Goal: Task Accomplishment & Management: Manage account settings

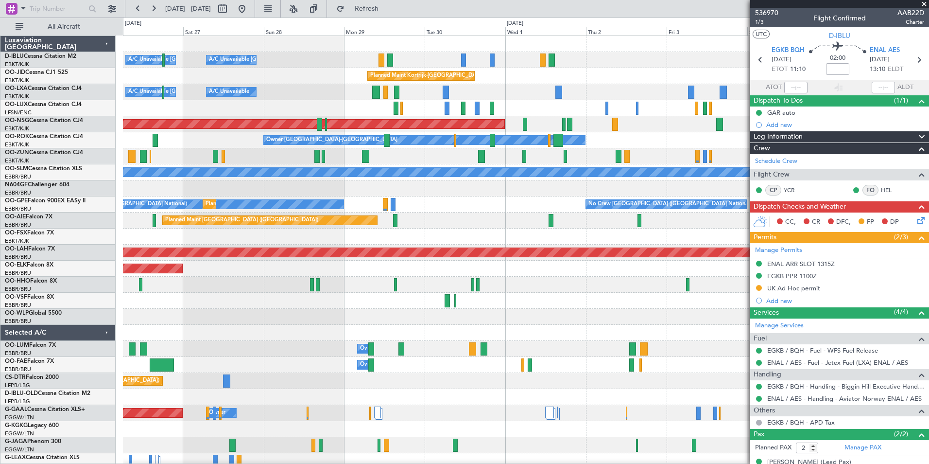
click at [600, 288] on div "A/C Unavailable [GEOGRAPHIC_DATA]-[GEOGRAPHIC_DATA] A/C Unavailable [GEOGRAPHIC…" at bounding box center [526, 340] width 806 height 609
click at [468, 288] on div "Owner Melsbroek Air Base" at bounding box center [526, 365] width 806 height 16
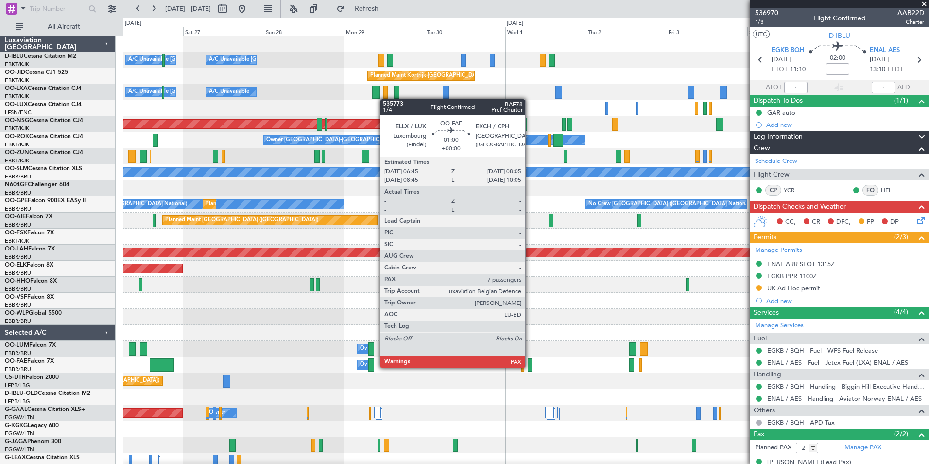
click at [530, 288] on div at bounding box center [530, 364] width 5 height 13
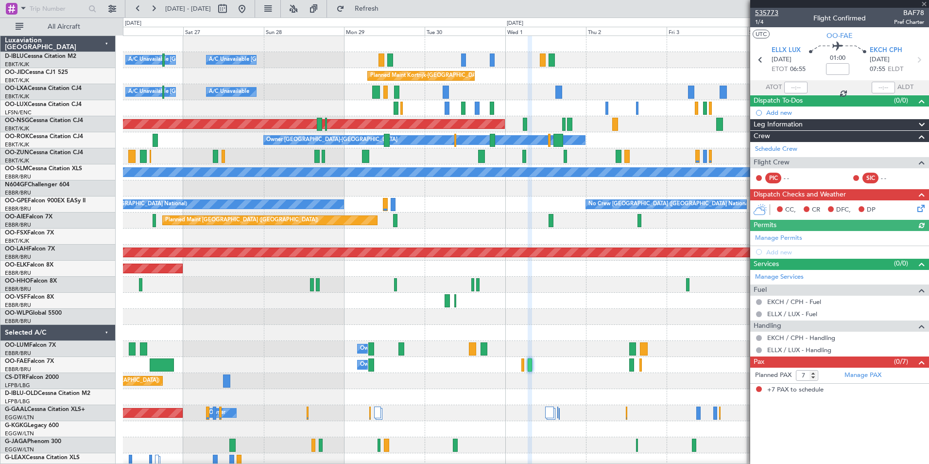
click at [618, 9] on span "535773" at bounding box center [766, 13] width 23 height 10
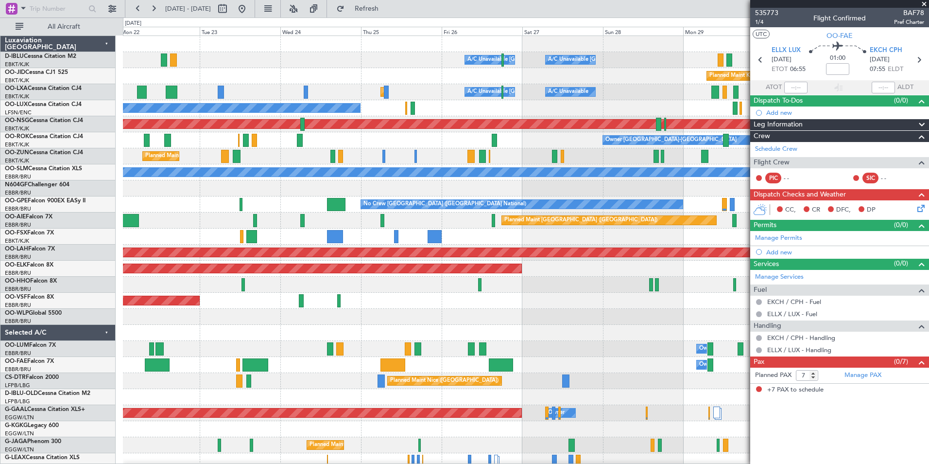
click at [618, 288] on div "A/C Unavailable Brussels (Brussels National) A/C Unavailable Kortrijk-Wevelgem …" at bounding box center [526, 340] width 806 height 609
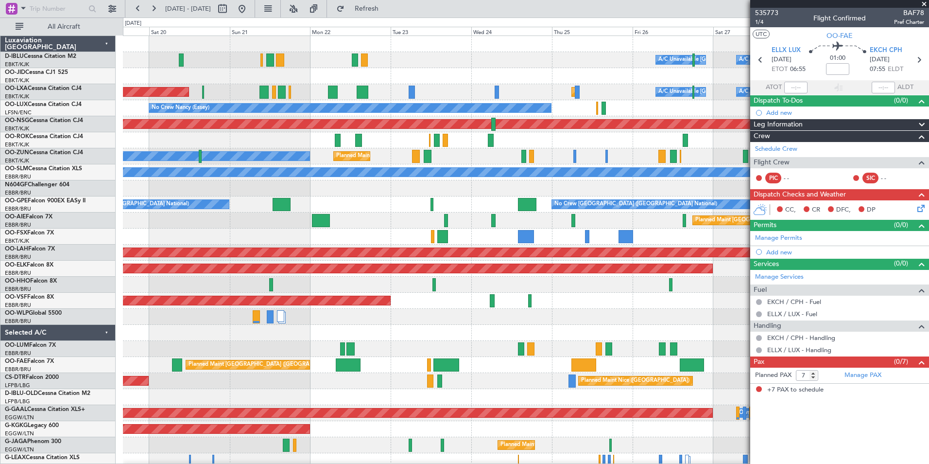
click at [618, 288] on div "A/C Unavailable Brussels (Brussels National) A/C Unavailable Kortrijk-Wevelgem …" at bounding box center [526, 340] width 806 height 609
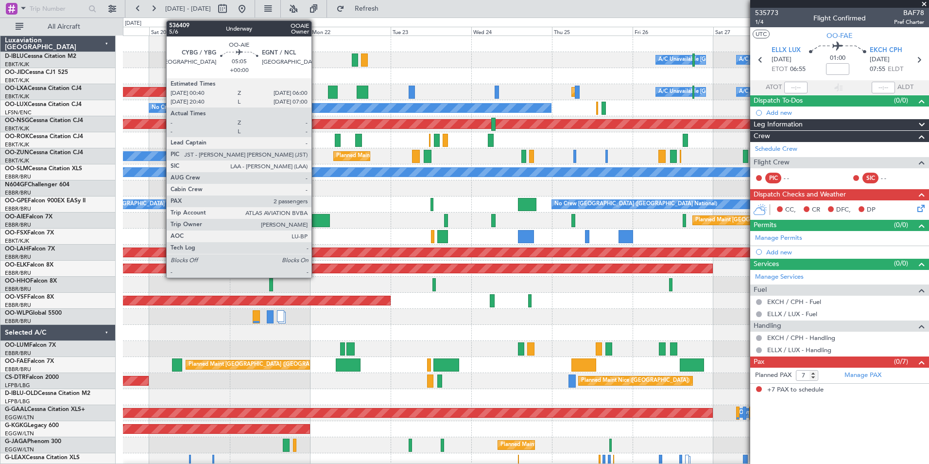
click at [316, 215] on div at bounding box center [321, 220] width 18 height 13
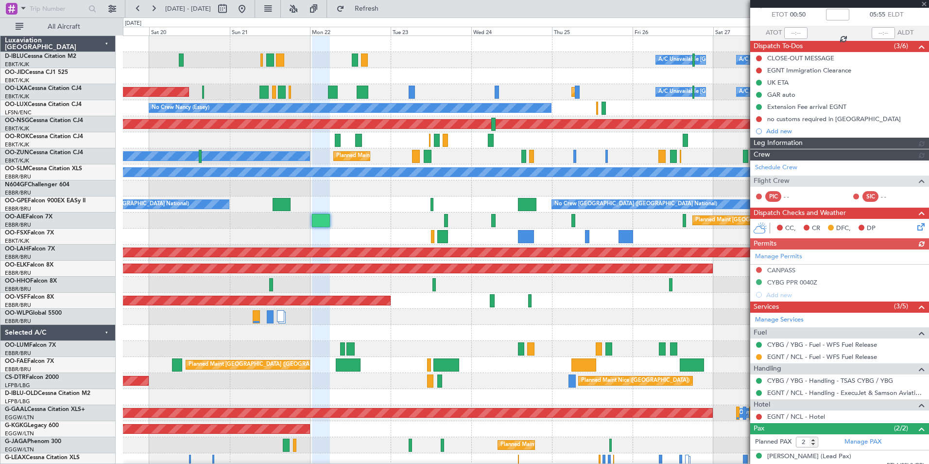
scroll to position [94, 0]
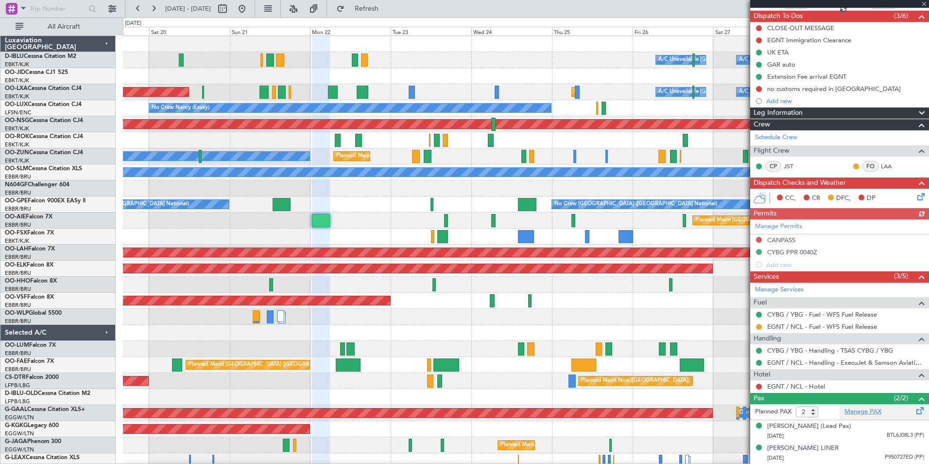
click at [618, 288] on link "Manage PAX" at bounding box center [863, 412] width 37 height 10
click at [618, 288] on fb-app "19 Sep 2025 - 29 Sep 2025 Refresh Quick Links All Aircraft A/C Unavailable Brus…" at bounding box center [464, 235] width 929 height 456
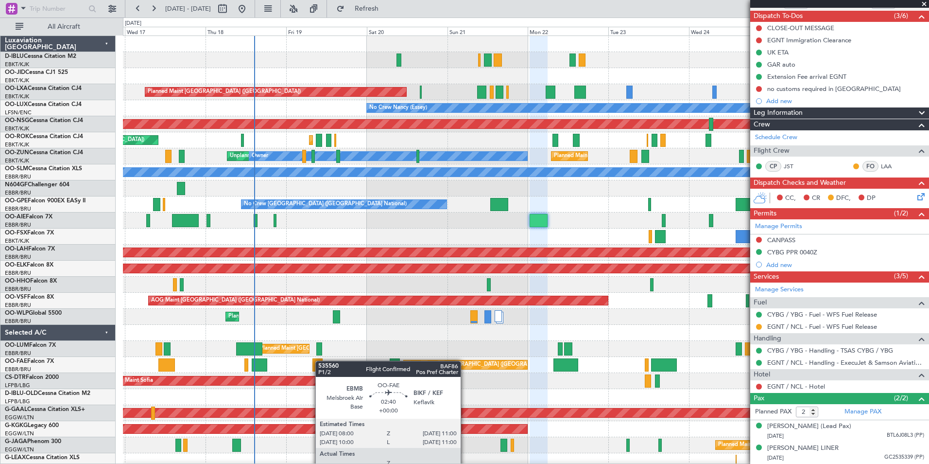
click at [320, 288] on div "A/C Unavailable Brussels (Brussels National) A/C Unavailable Kortrijk-Wevelgem …" at bounding box center [526, 356] width 806 height 641
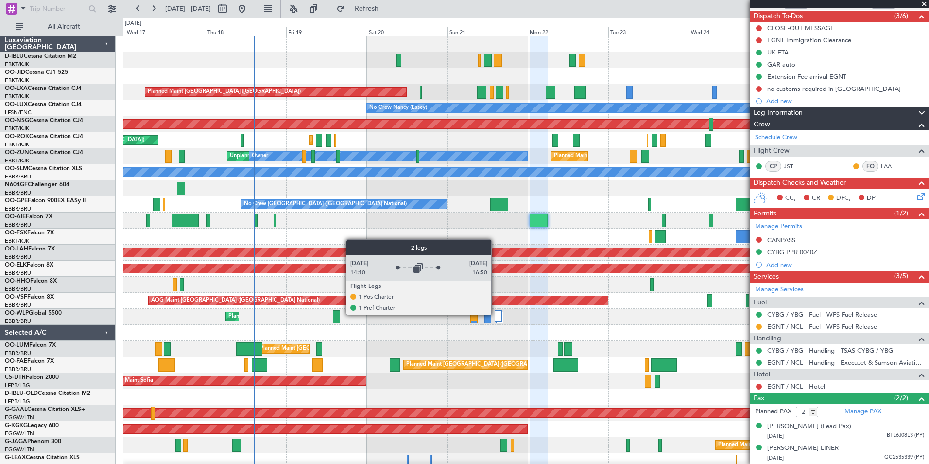
click at [496, 288] on div at bounding box center [499, 316] width 8 height 12
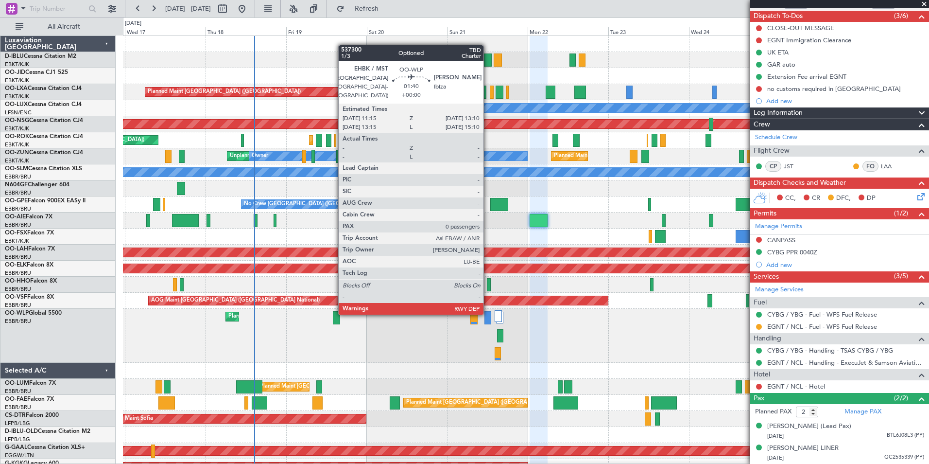
click at [488, 288] on div at bounding box center [488, 317] width 7 height 13
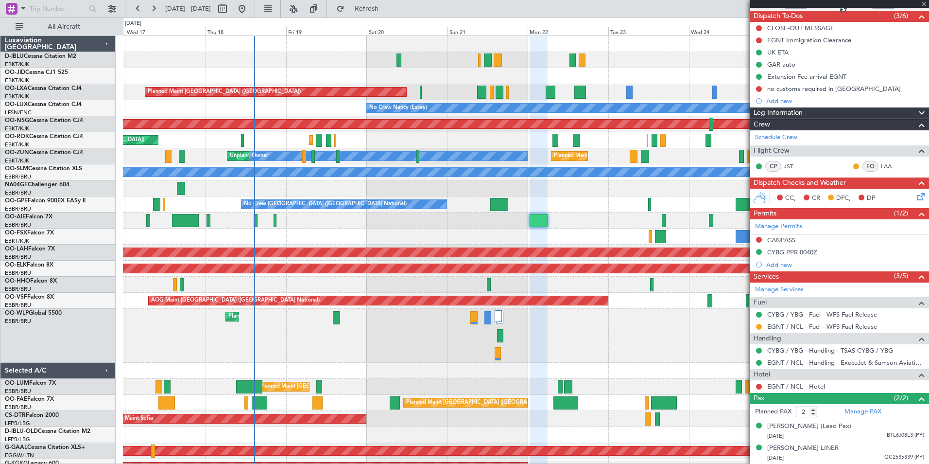
type input "0"
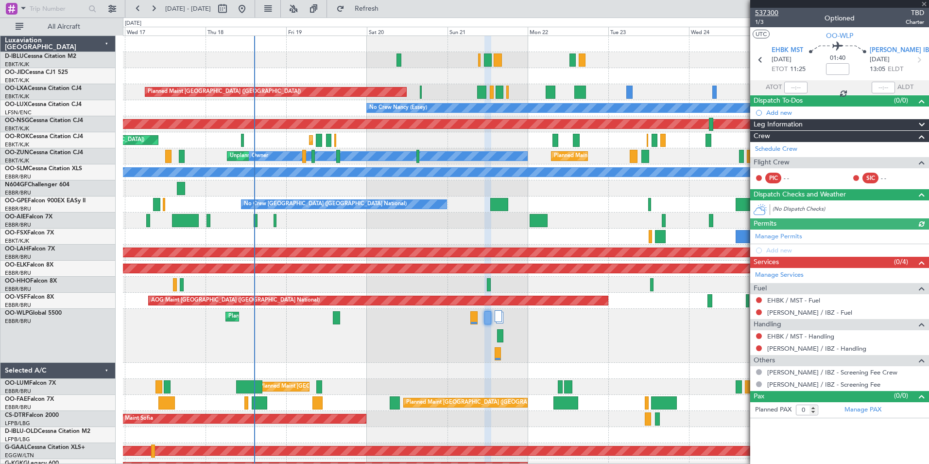
click at [618, 11] on span "537300" at bounding box center [766, 13] width 23 height 10
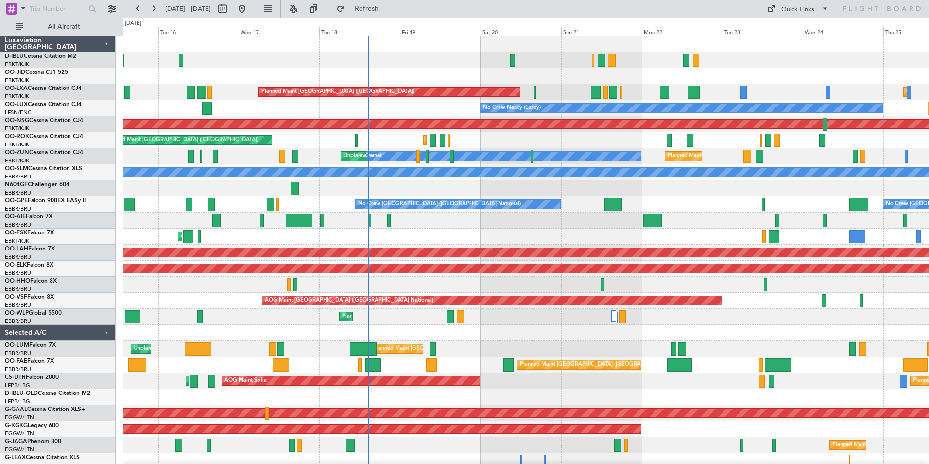
click at [537, 359] on div "A/C Unavailable [GEOGRAPHIC_DATA] ([GEOGRAPHIC_DATA] National) A/C Unavailable …" at bounding box center [526, 356] width 806 height 641
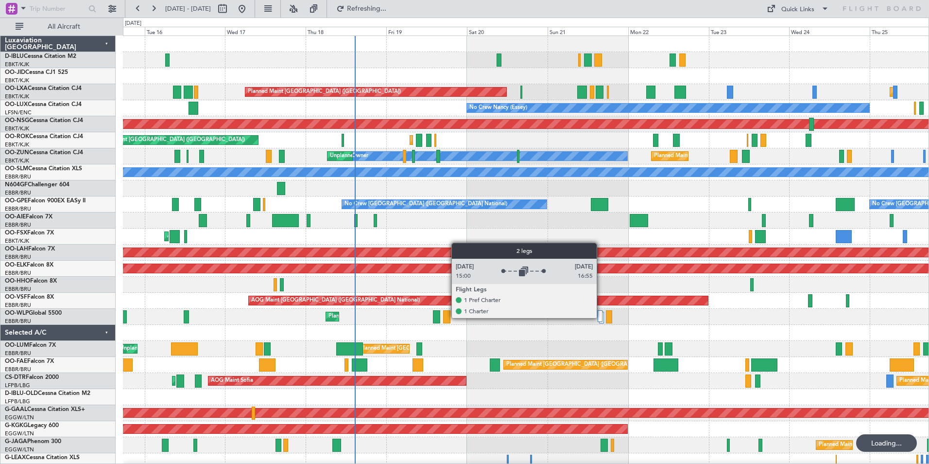
click at [601, 317] on div at bounding box center [600, 316] width 5 height 12
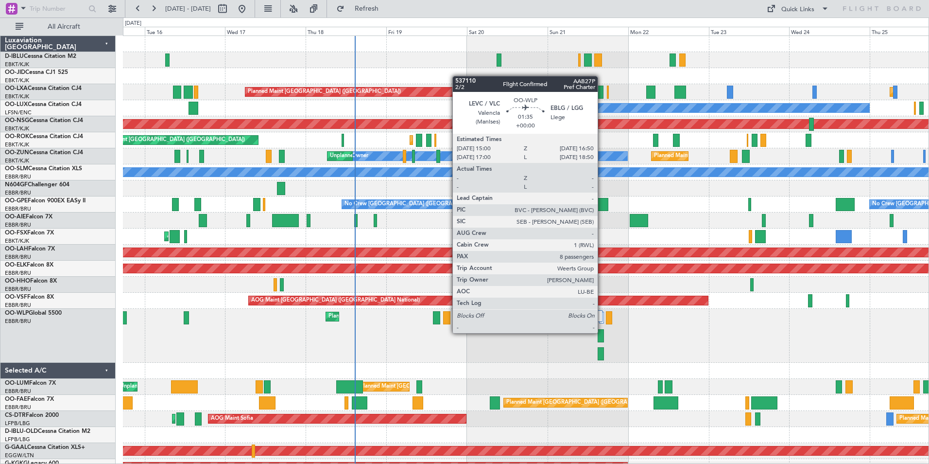
click at [602, 332] on div at bounding box center [601, 335] width 6 height 13
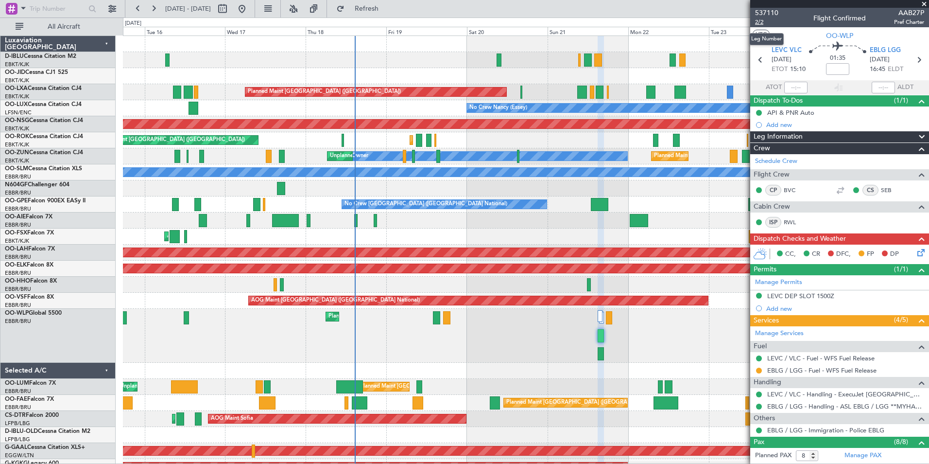
click at [764, 25] on span "2/2" at bounding box center [766, 22] width 23 height 8
click at [760, 22] on span "2/2" at bounding box center [766, 22] width 23 height 8
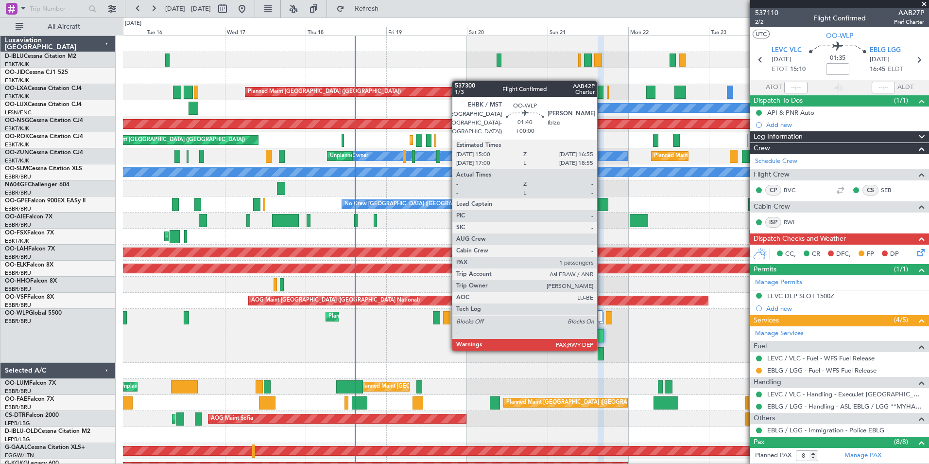
click at [602, 349] on div at bounding box center [601, 353] width 7 height 13
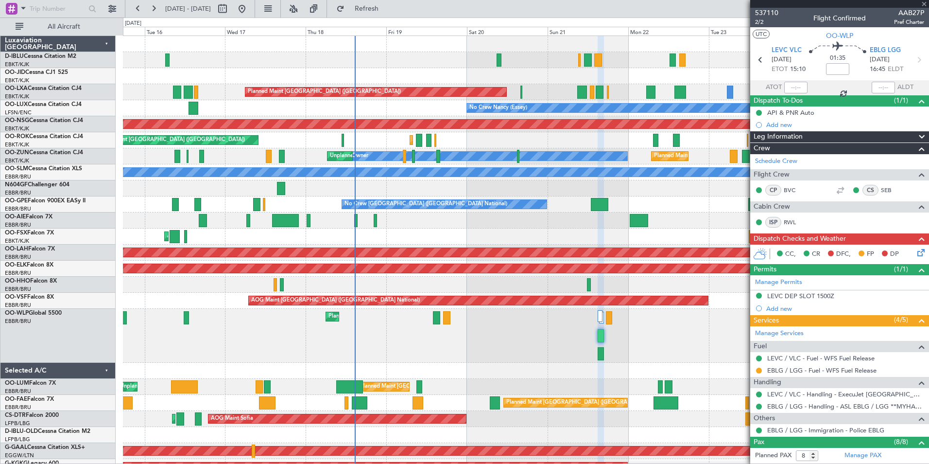
type input "1"
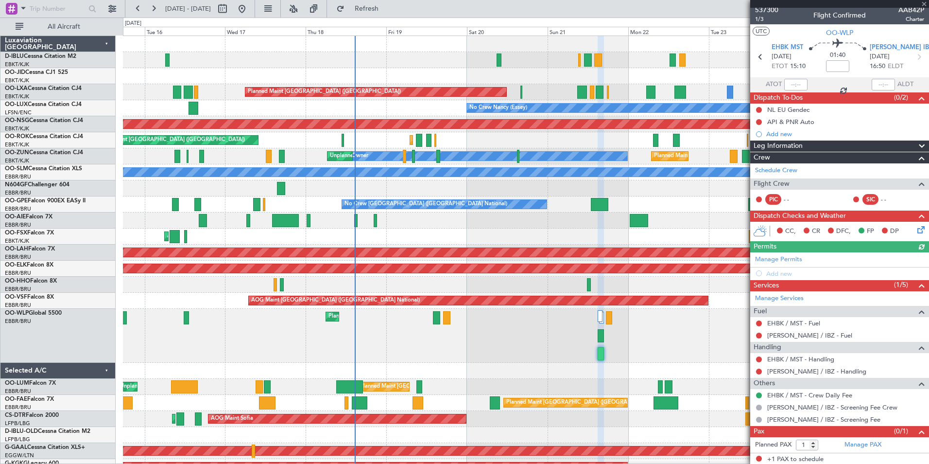
scroll to position [4, 0]
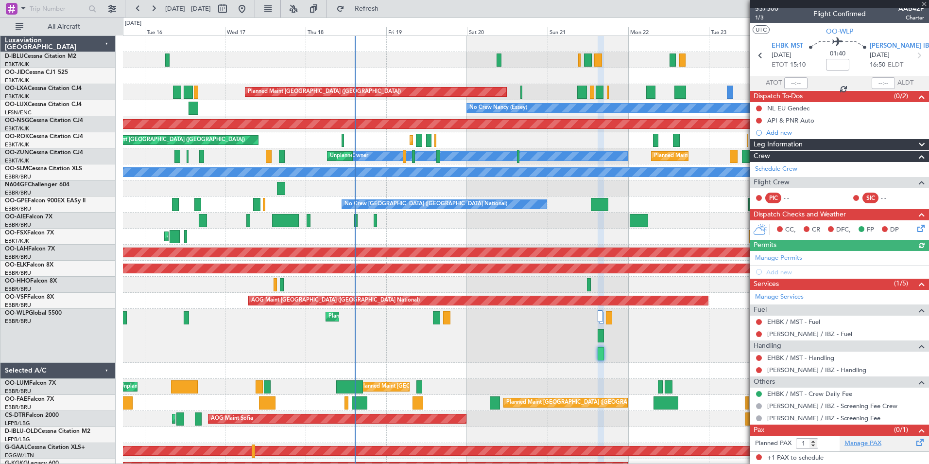
click at [862, 443] on link "Manage PAX" at bounding box center [863, 443] width 37 height 10
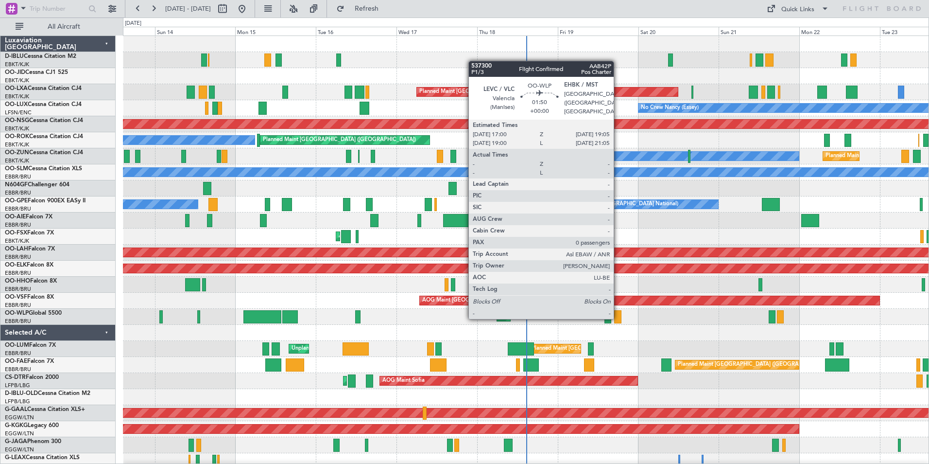
click at [618, 317] on div at bounding box center [617, 316] width 7 height 13
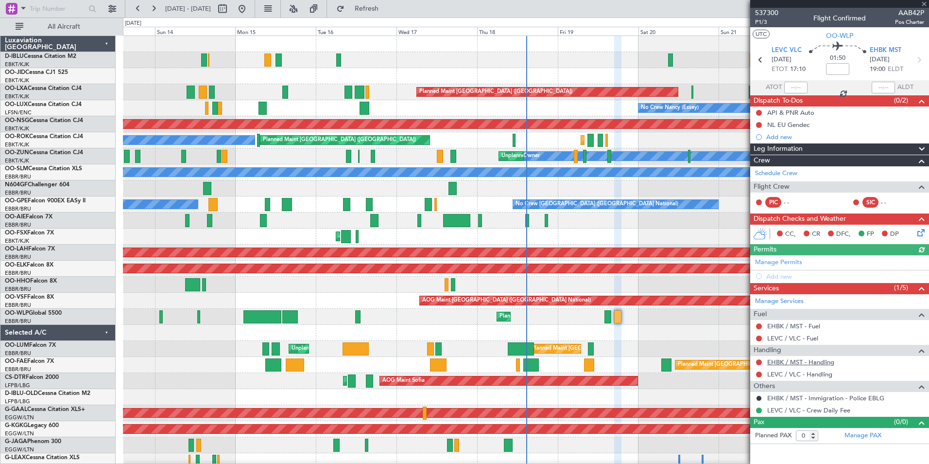
click at [809, 363] on link "EHBK / MST - Handling" at bounding box center [800, 362] width 67 height 8
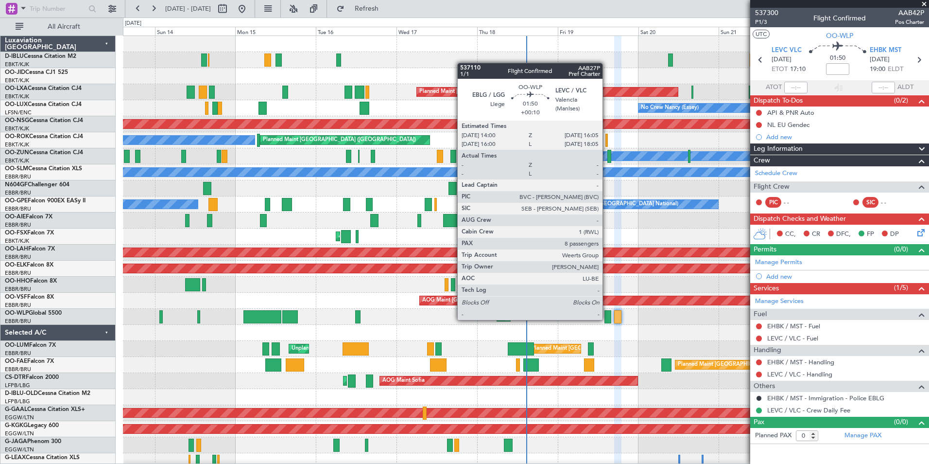
click at [607, 319] on div at bounding box center [608, 316] width 7 height 13
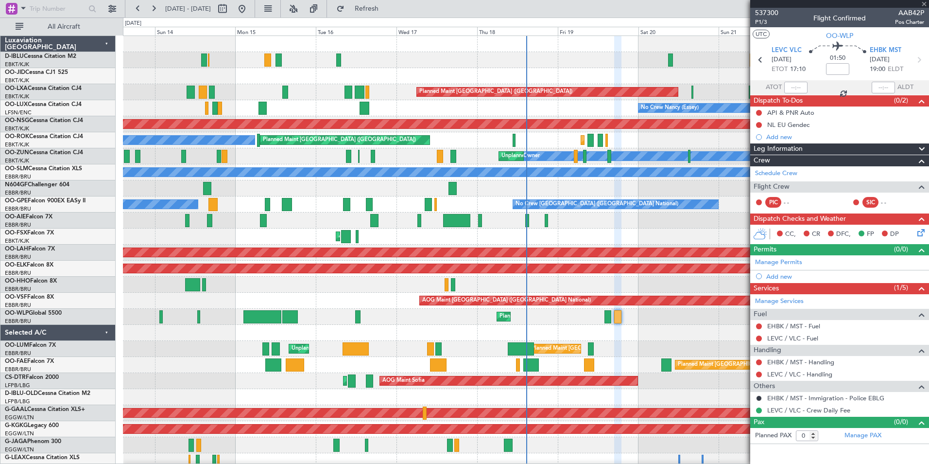
type input "+00:10"
type input "8"
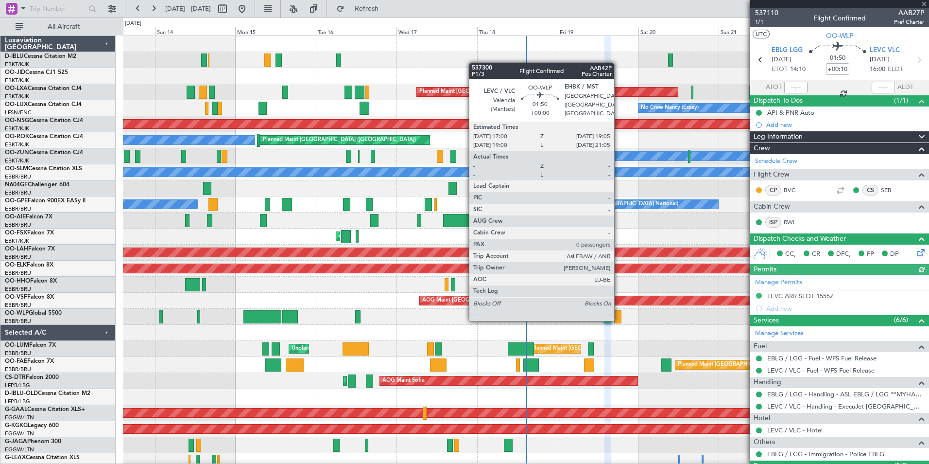
click at [619, 320] on div at bounding box center [617, 316] width 7 height 13
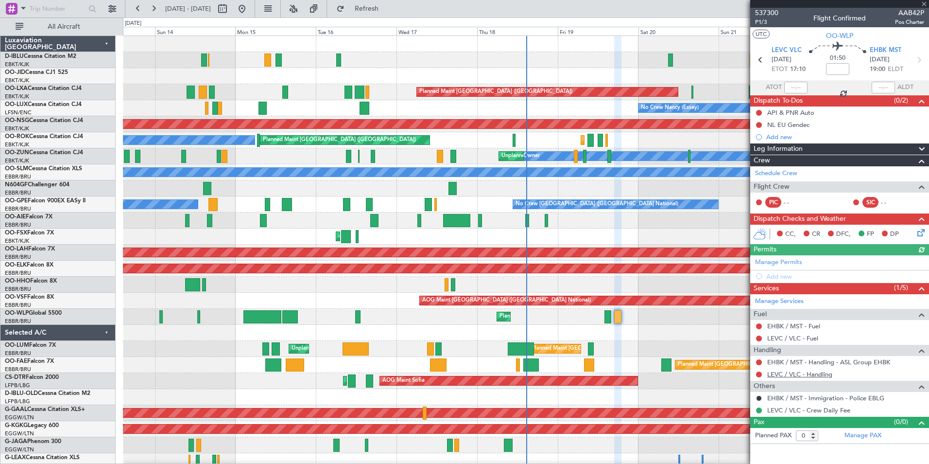
click at [817, 372] on link "LEVC / VLC - Handling" at bounding box center [799, 374] width 65 height 8
click at [412, 351] on div "No Crew Brussels (Brussels National) Planned Maint Paris (Le Bourget) Planned M…" at bounding box center [526, 356] width 806 height 641
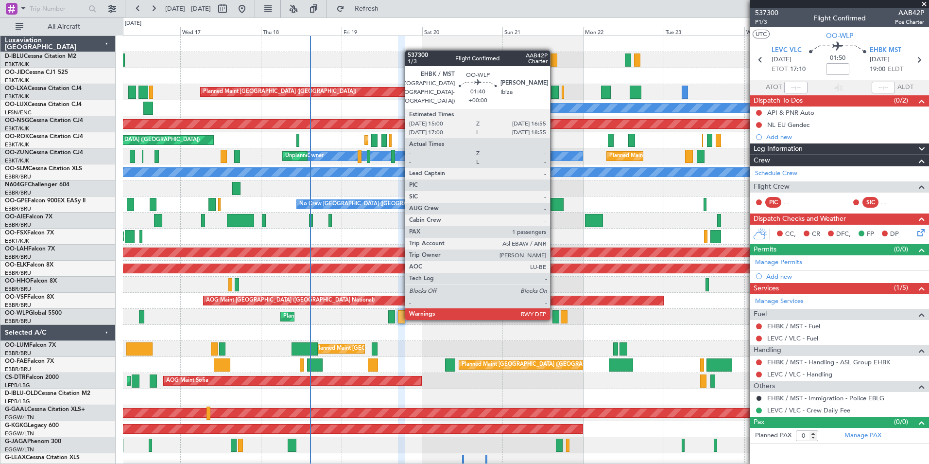
click at [554, 319] on div at bounding box center [556, 316] width 7 height 13
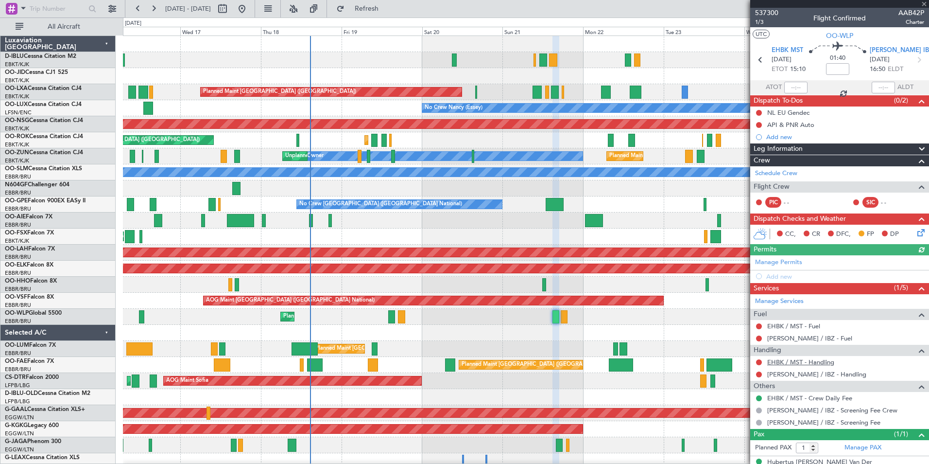
click at [819, 360] on link "EHBK / MST - Handling" at bounding box center [800, 362] width 67 height 8
click at [802, 372] on link "[PERSON_NAME] / IBZ - Handling" at bounding box center [816, 374] width 99 height 8
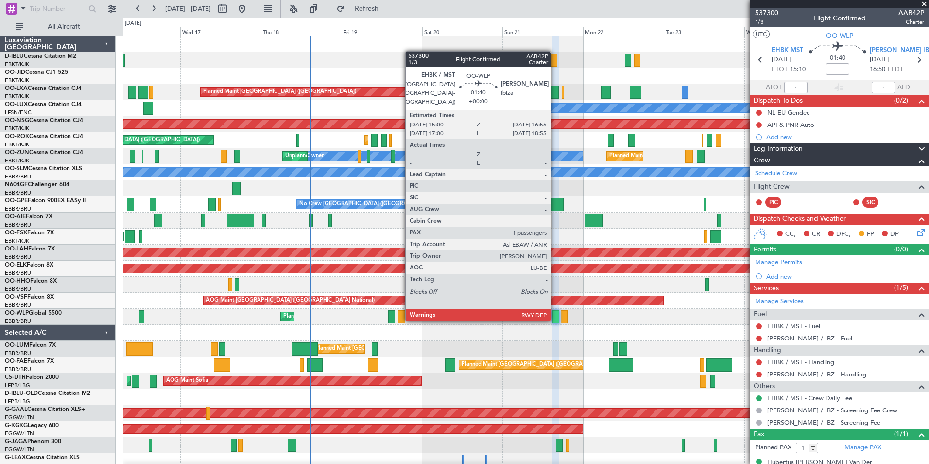
click at [555, 320] on div at bounding box center [556, 316] width 7 height 13
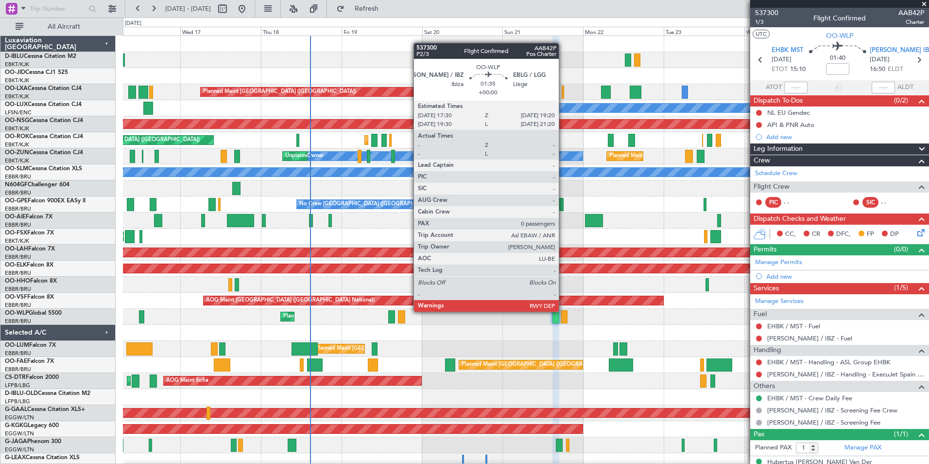
click at [563, 311] on div at bounding box center [564, 316] width 6 height 13
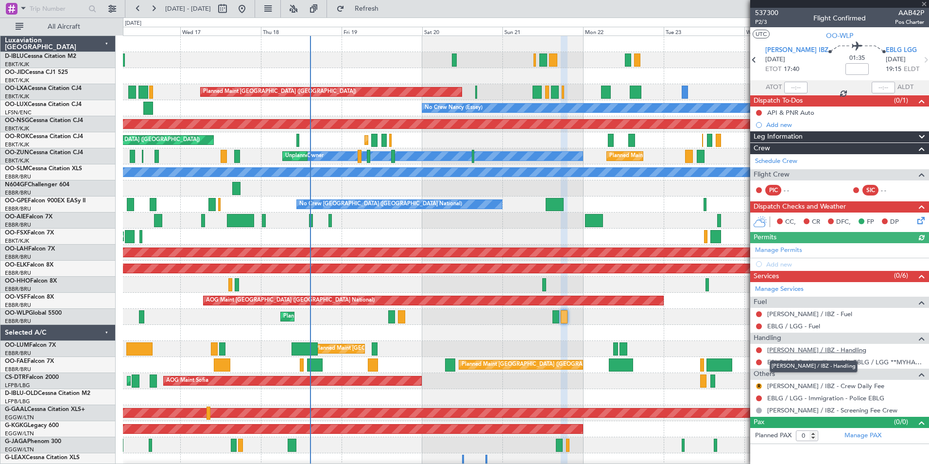
click at [814, 349] on link "[PERSON_NAME] / IBZ - Handling" at bounding box center [816, 350] width 99 height 8
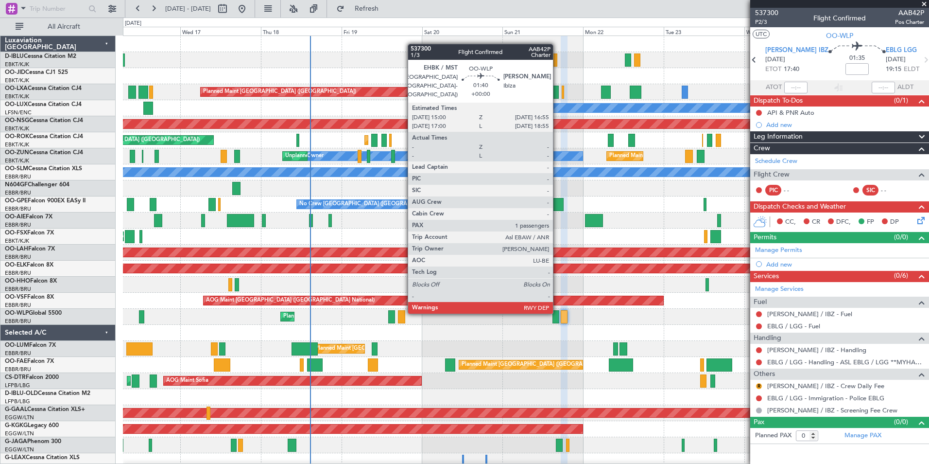
click at [557, 312] on div at bounding box center [556, 316] width 7 height 13
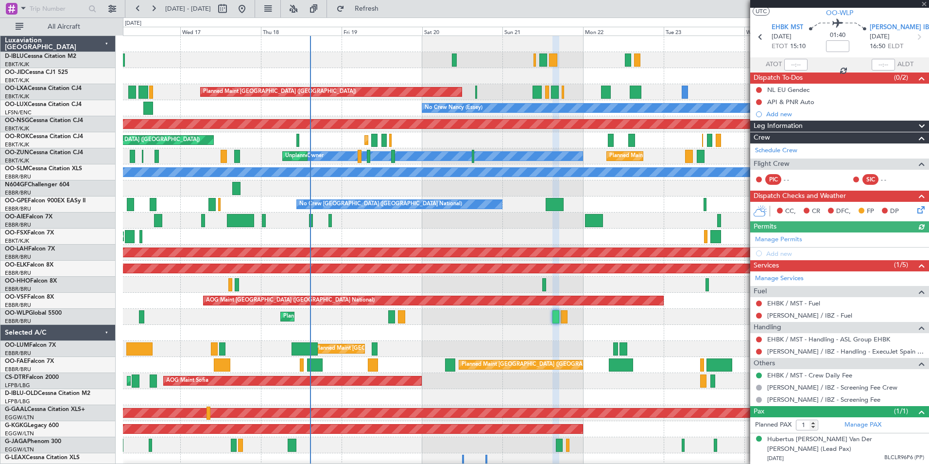
scroll to position [23, 0]
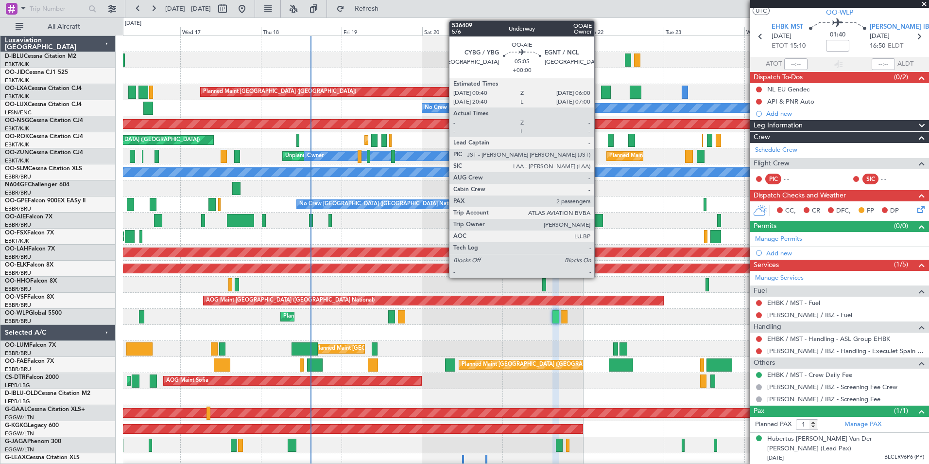
click at [599, 223] on div at bounding box center [594, 220] width 18 height 13
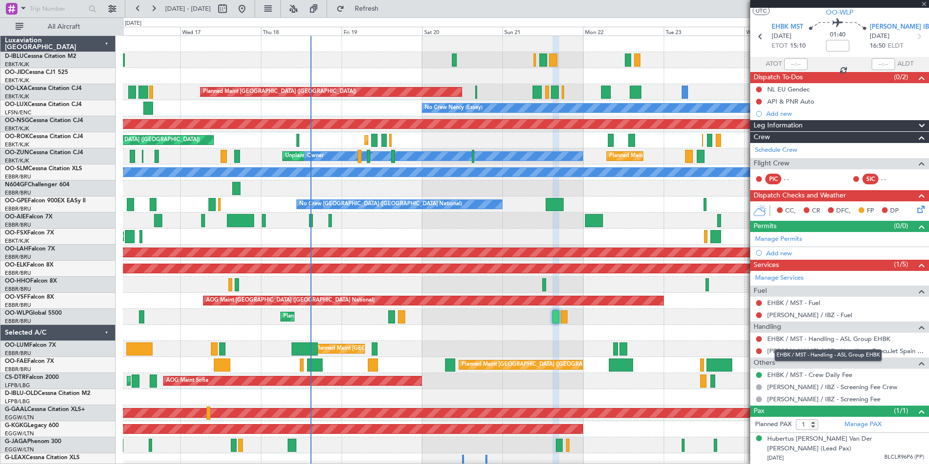
type input "2"
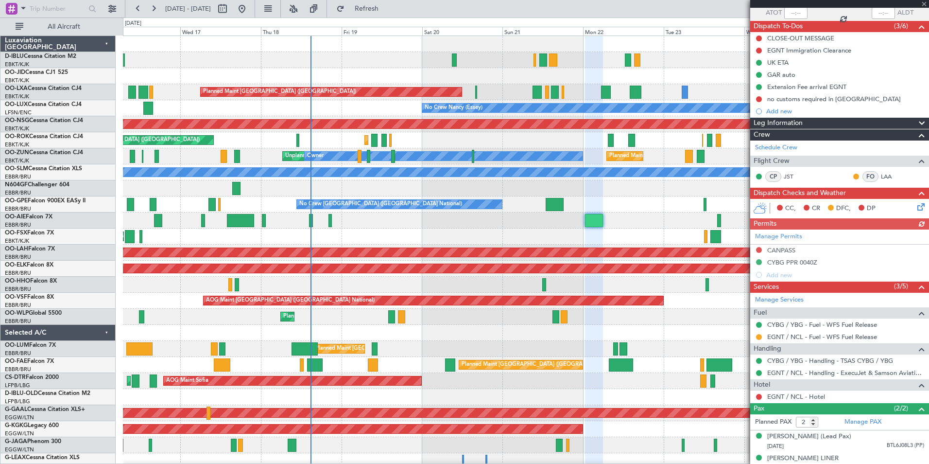
scroll to position [94, 0]
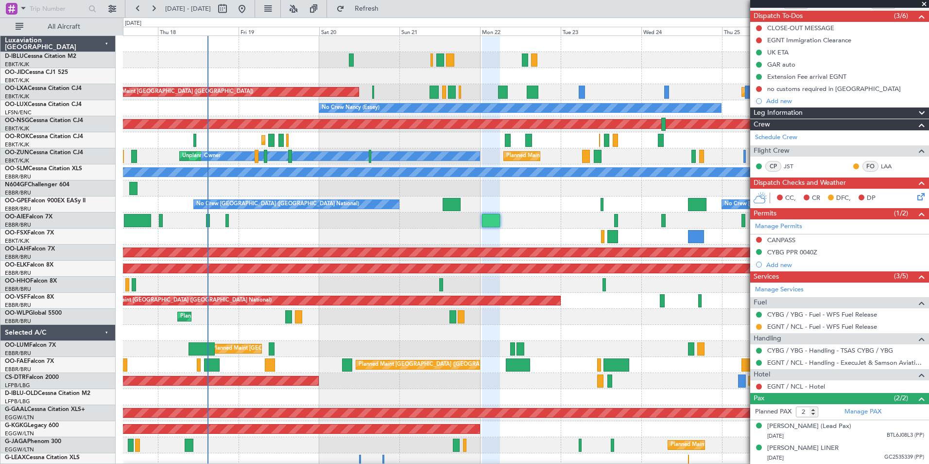
click at [341, 235] on div "A/C Unavailable Brussels (Brussels National) A/C Unavailable Kortrijk-Wevelgem …" at bounding box center [526, 356] width 806 height 641
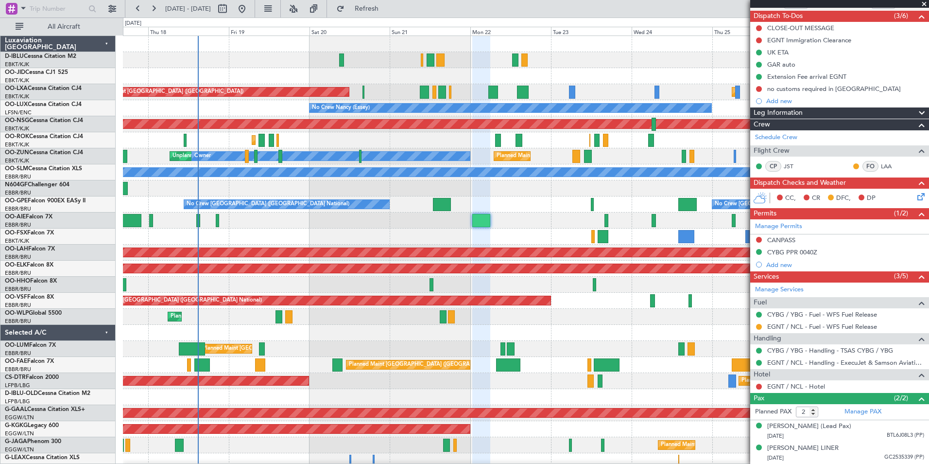
click at [327, 232] on div "AOG Maint Kortrijk-[GEOGRAPHIC_DATA]" at bounding box center [526, 236] width 806 height 16
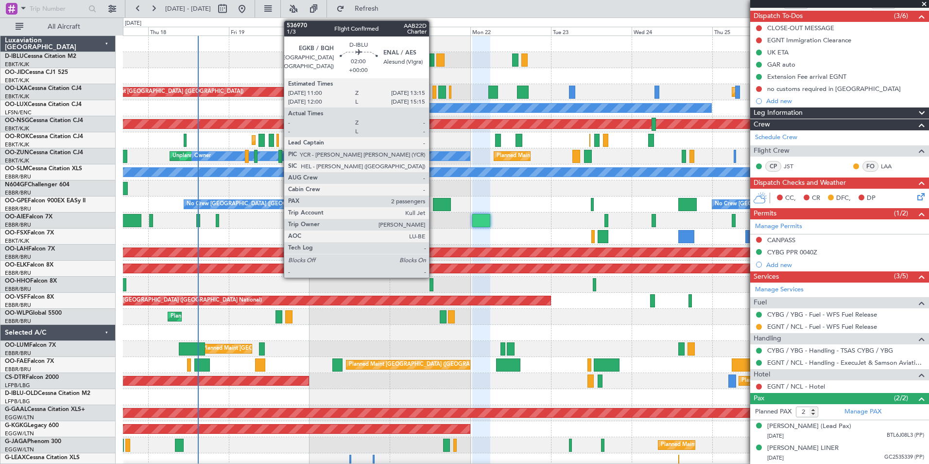
click at [433, 56] on div at bounding box center [431, 59] width 8 height 13
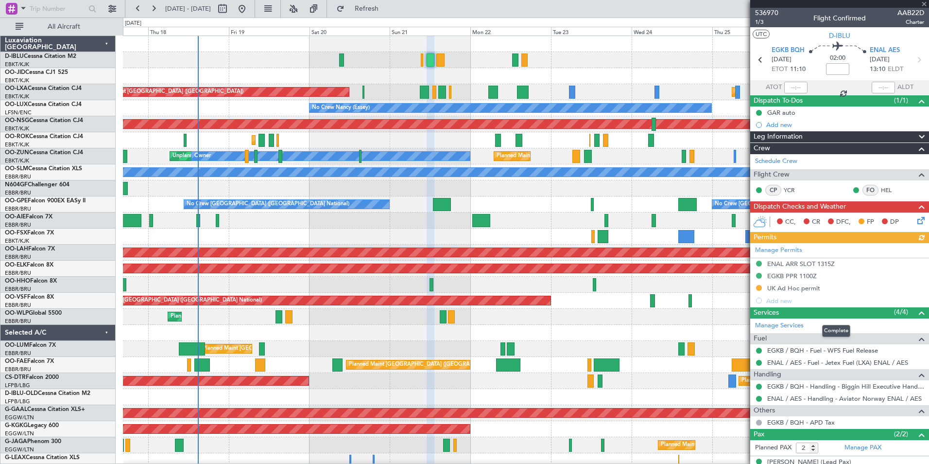
scroll to position [35, 0]
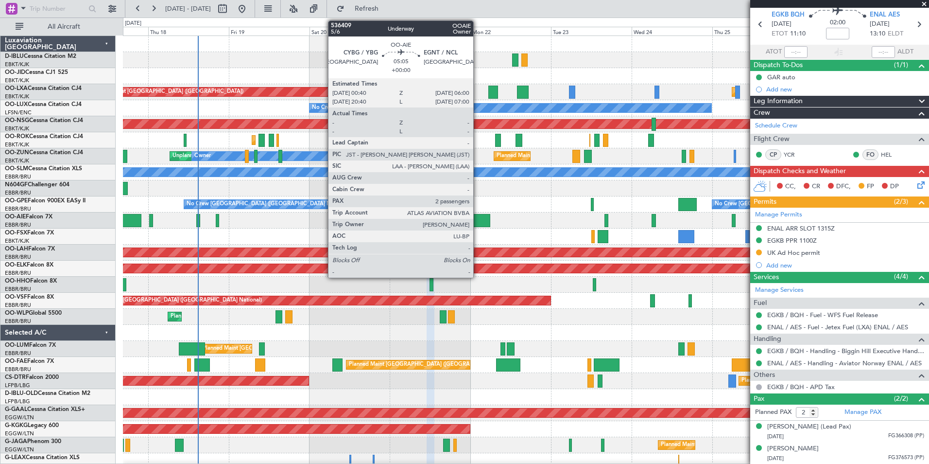
click at [478, 224] on div at bounding box center [481, 220] width 18 height 13
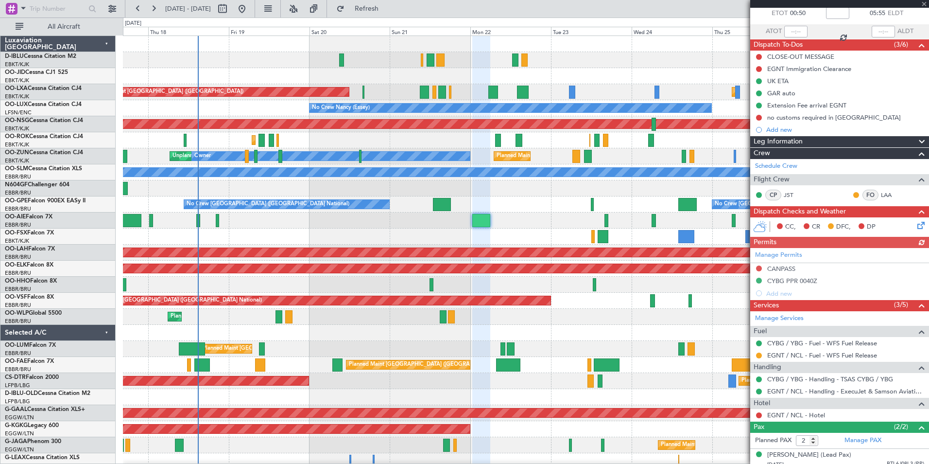
scroll to position [94, 0]
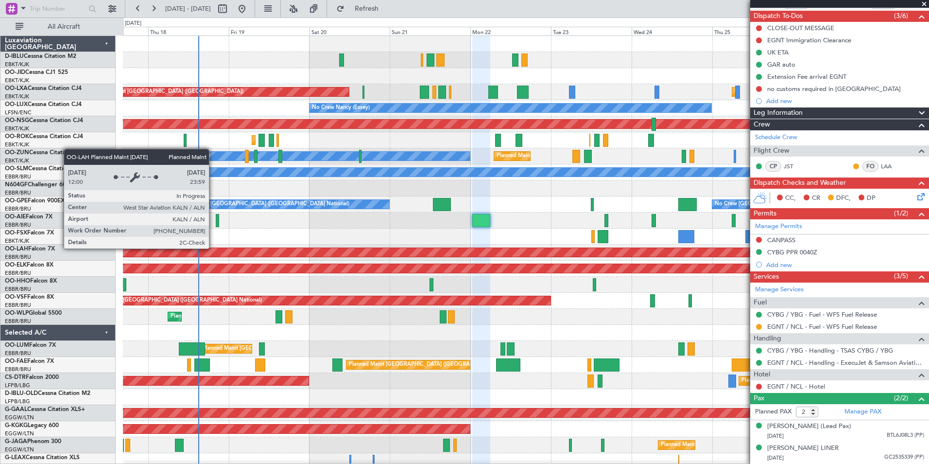
click at [421, 257] on div "Planned Maint [PERSON_NAME]-[GEOGRAPHIC_DATA][PERSON_NAME] ([GEOGRAPHIC_DATA][P…" at bounding box center [526, 252] width 2418 height 10
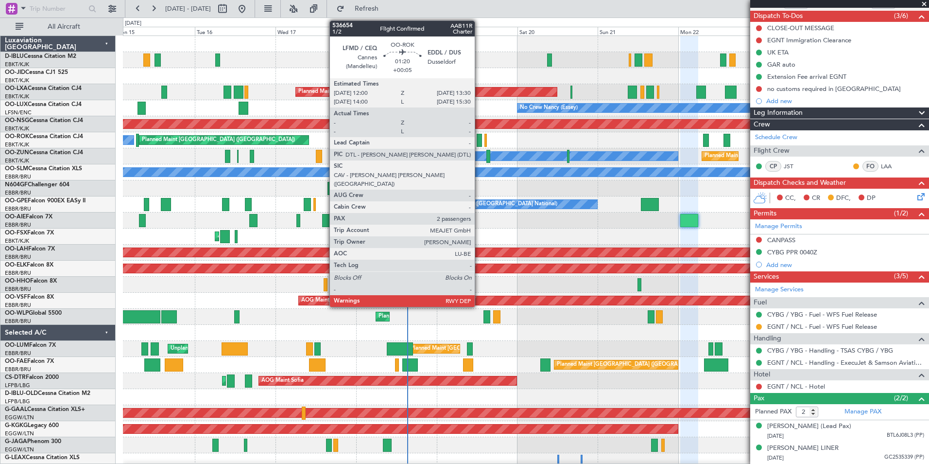
click at [479, 140] on div at bounding box center [479, 140] width 5 height 13
type input "+00:05"
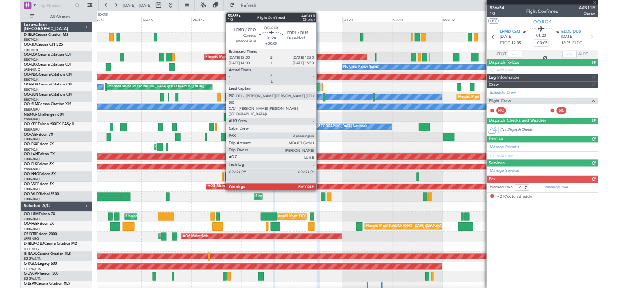
scroll to position [0, 0]
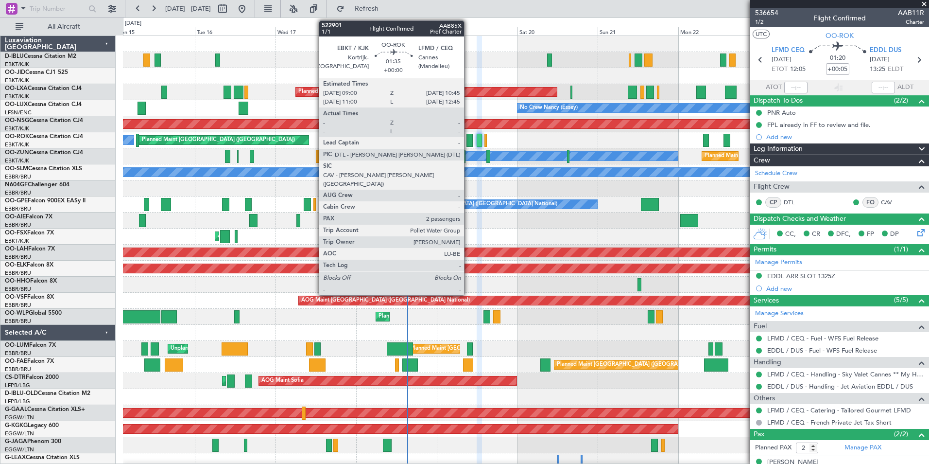
click at [468, 136] on div at bounding box center [470, 140] width 6 height 13
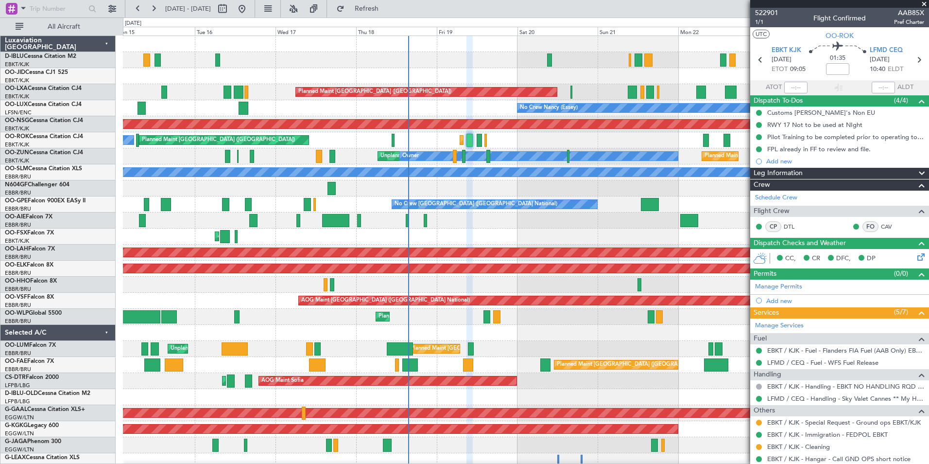
click at [482, 138] on div "Planned Maint Kortrijk-Wevelgem Planned Maint Paris (Le Bourget) A/C Unavailabl…" at bounding box center [526, 140] width 806 height 16
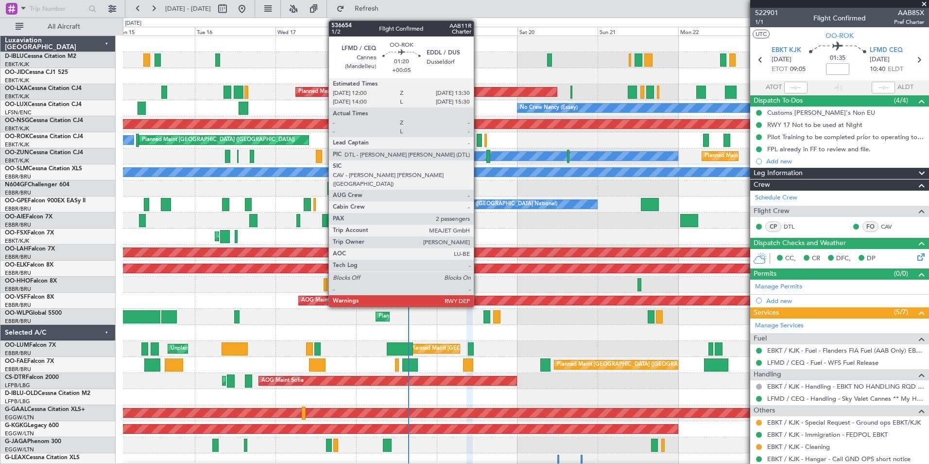
click at [478, 138] on div at bounding box center [479, 140] width 5 height 13
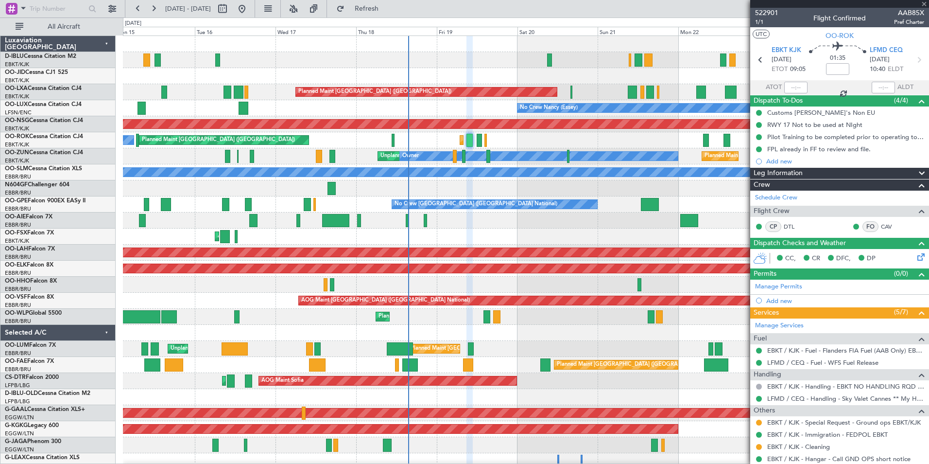
type input "+00:05"
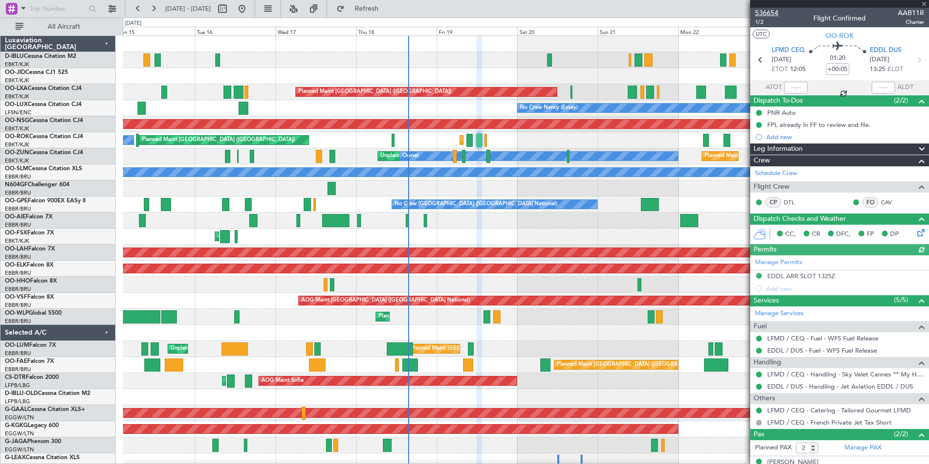
click at [758, 11] on span "536654" at bounding box center [766, 13] width 23 height 10
